Goal: Information Seeking & Learning: Understand process/instructions

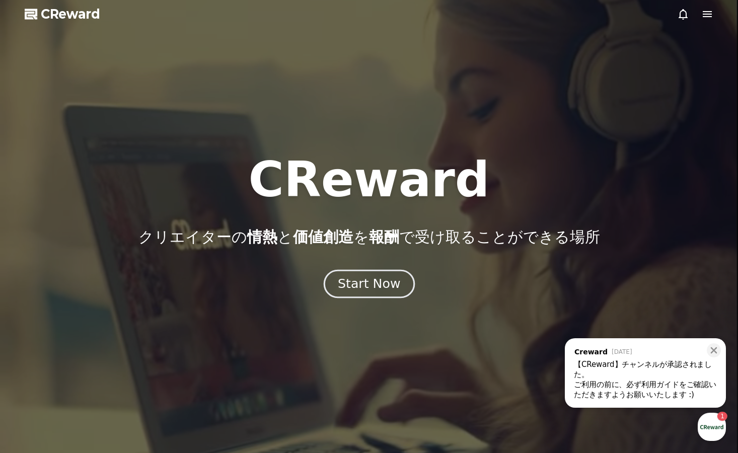
click at [376, 280] on div "Start Now" at bounding box center [369, 283] width 62 height 17
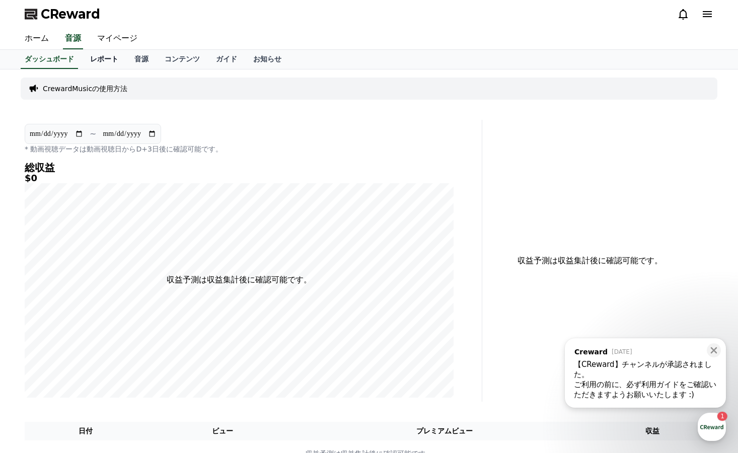
click at [92, 59] on link "レポート" at bounding box center [104, 59] width 44 height 19
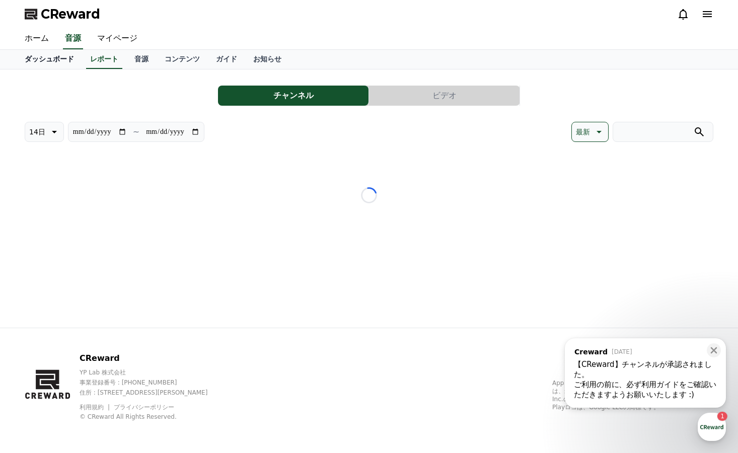
click at [33, 66] on link "ダッシュボード" at bounding box center [49, 59] width 65 height 19
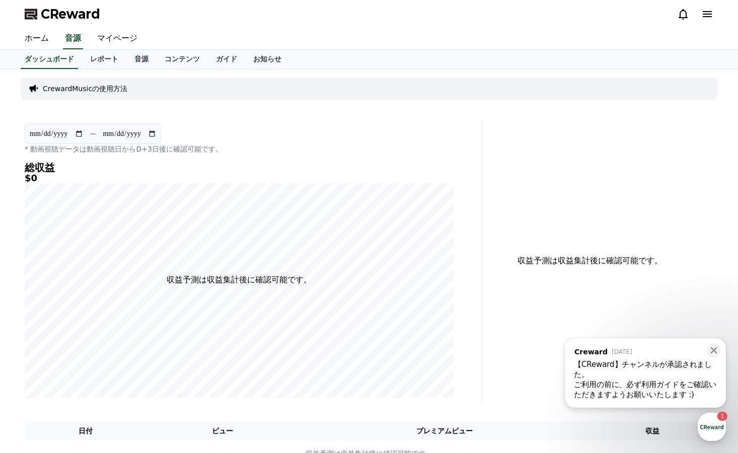
click at [53, 85] on p "CrewardMusicの使用方法" at bounding box center [85, 89] width 85 height 10
click at [79, 92] on p "CrewardMusicの使用方法" at bounding box center [85, 89] width 85 height 10
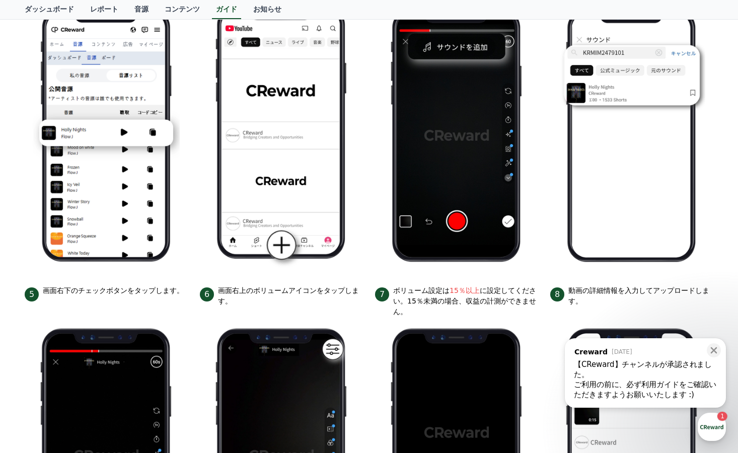
scroll to position [152, 0]
